Goal: Information Seeking & Learning: Find specific fact

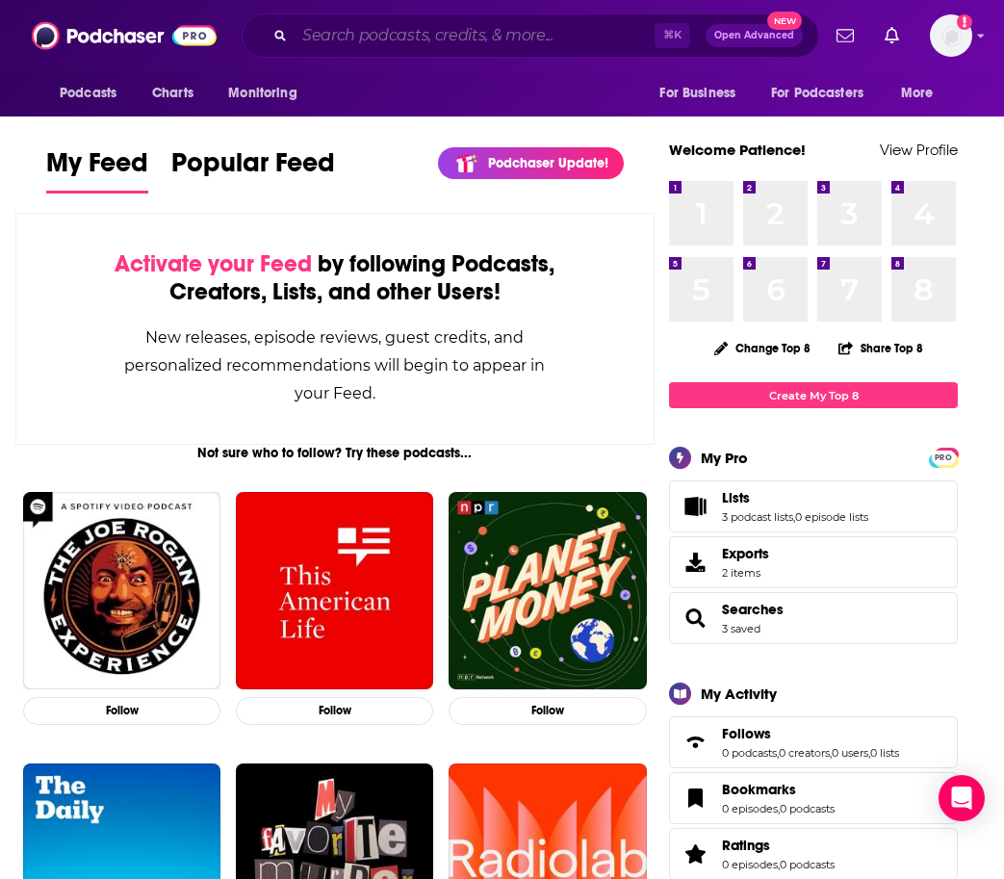
click at [383, 34] on input "Search podcasts, credits, & more..." at bounding box center [475, 35] width 360 height 31
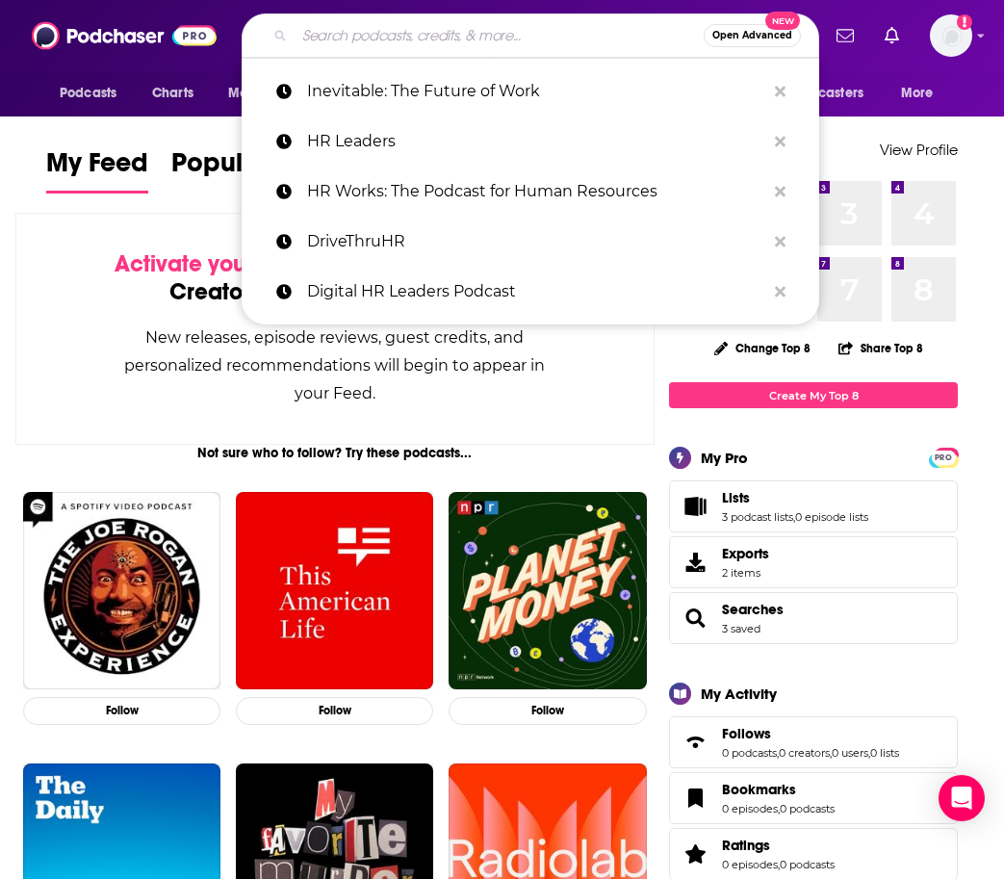
paste input "DGTL Voices is your go-to podcast for all things digital innovation, healthcare…"
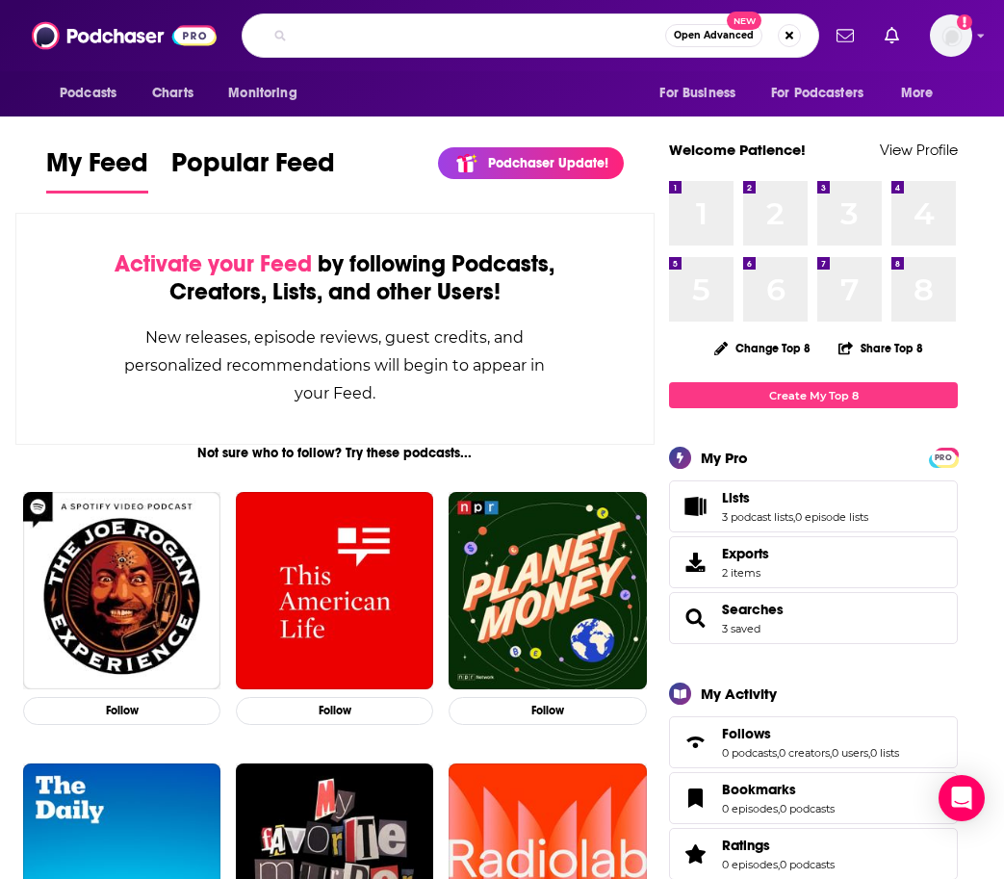
click at [572, 31] on input "DGTL Voices is your go-to podcast for all things digital innovation, healthcare…" at bounding box center [480, 35] width 371 height 31
click at [604, 39] on input "DGTL Voices is your go-to podcast for all things digital innovation, healthcare…" at bounding box center [480, 35] width 371 height 31
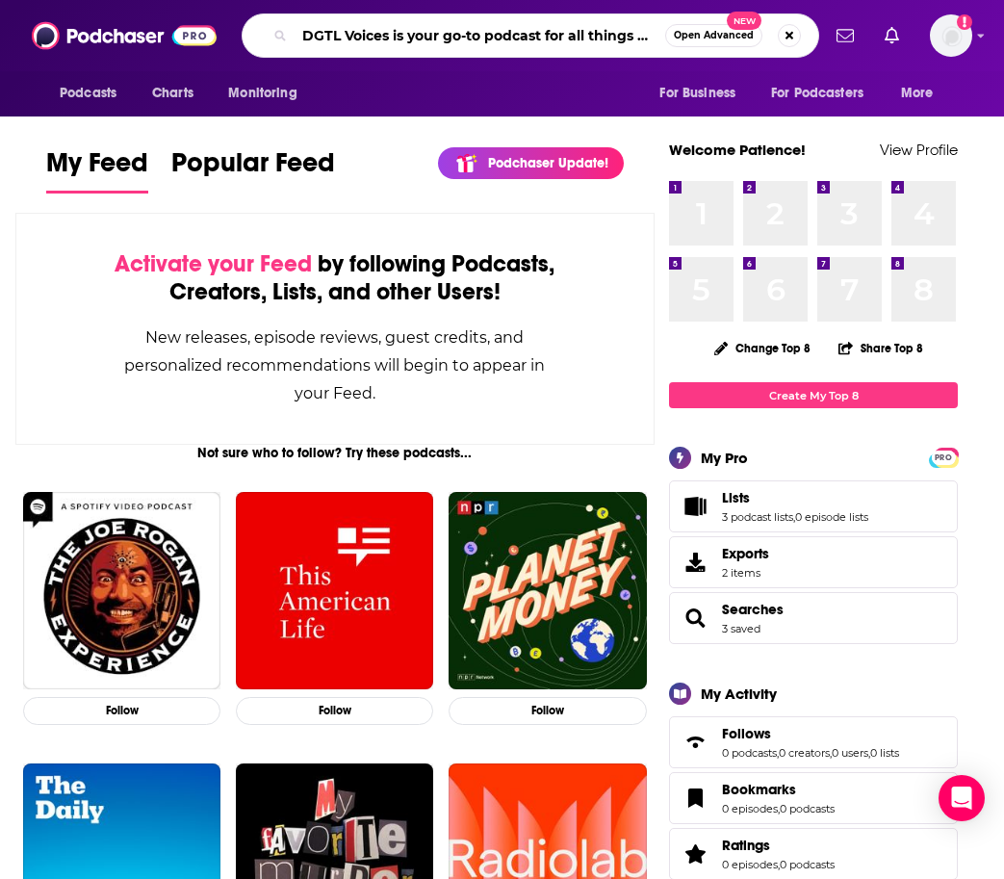
drag, startPoint x: 659, startPoint y: 39, endPoint x: 391, endPoint y: 32, distance: 267.8
click at [391, 32] on input "DGTL Voices is your go-to podcast for all things digital innovation, healthcare…" at bounding box center [480, 35] width 371 height 31
type input "DGTL Voices"
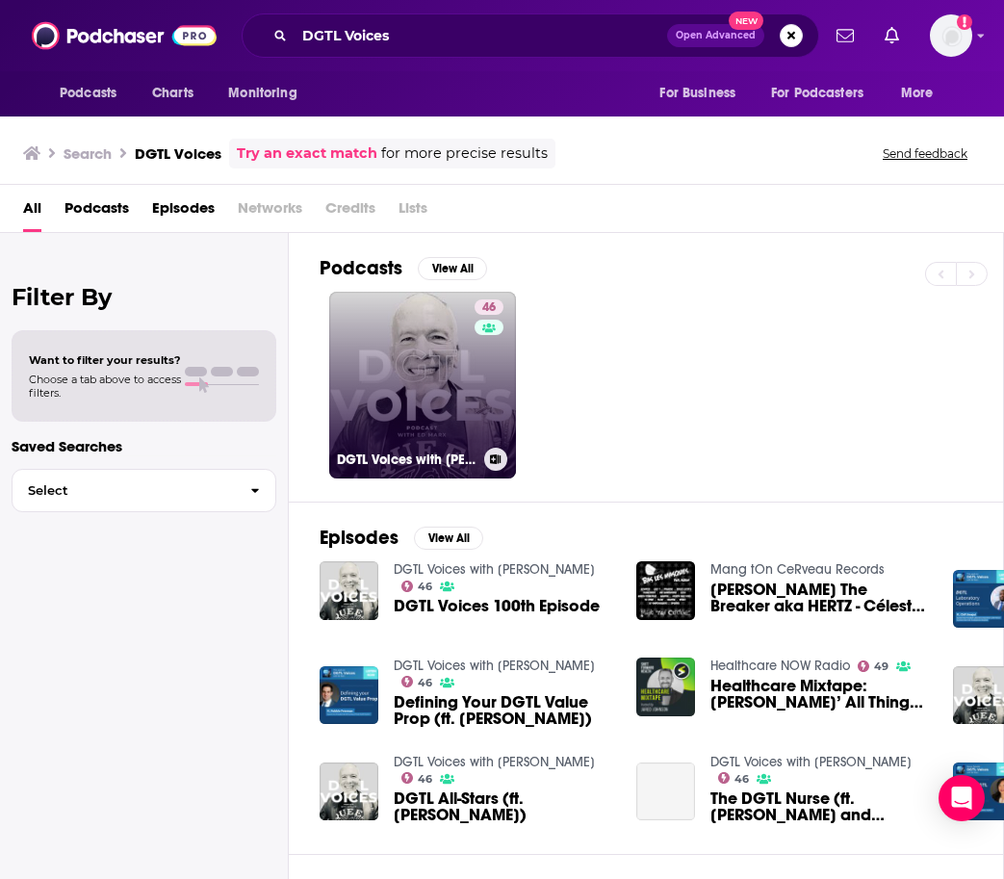
click at [412, 397] on link "46 DGTL Voices with [PERSON_NAME]" at bounding box center [422, 385] width 187 height 187
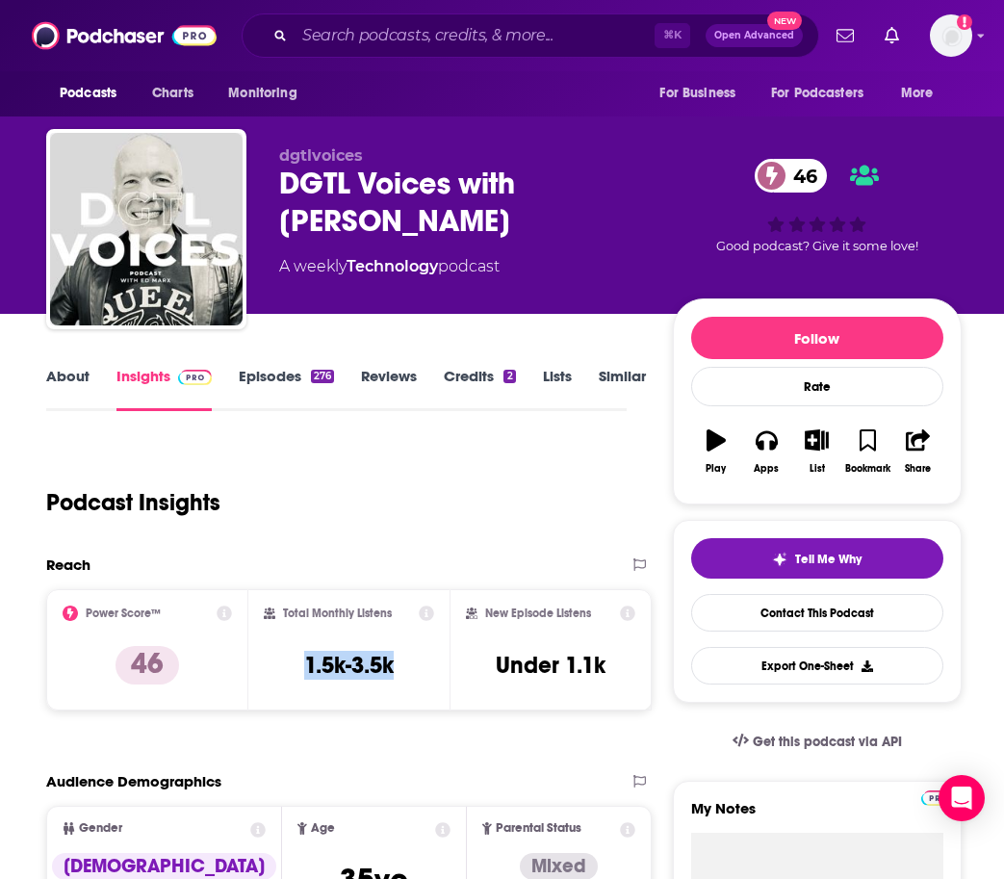
drag, startPoint x: 304, startPoint y: 668, endPoint x: 412, endPoint y: 662, distance: 108.0
click at [412, 662] on div "Total Monthly Listens 1.5k-3.5k" at bounding box center [349, 650] width 171 height 89
copy h3 "1.5k-3.5k"
